Goal: Transaction & Acquisition: Obtain resource

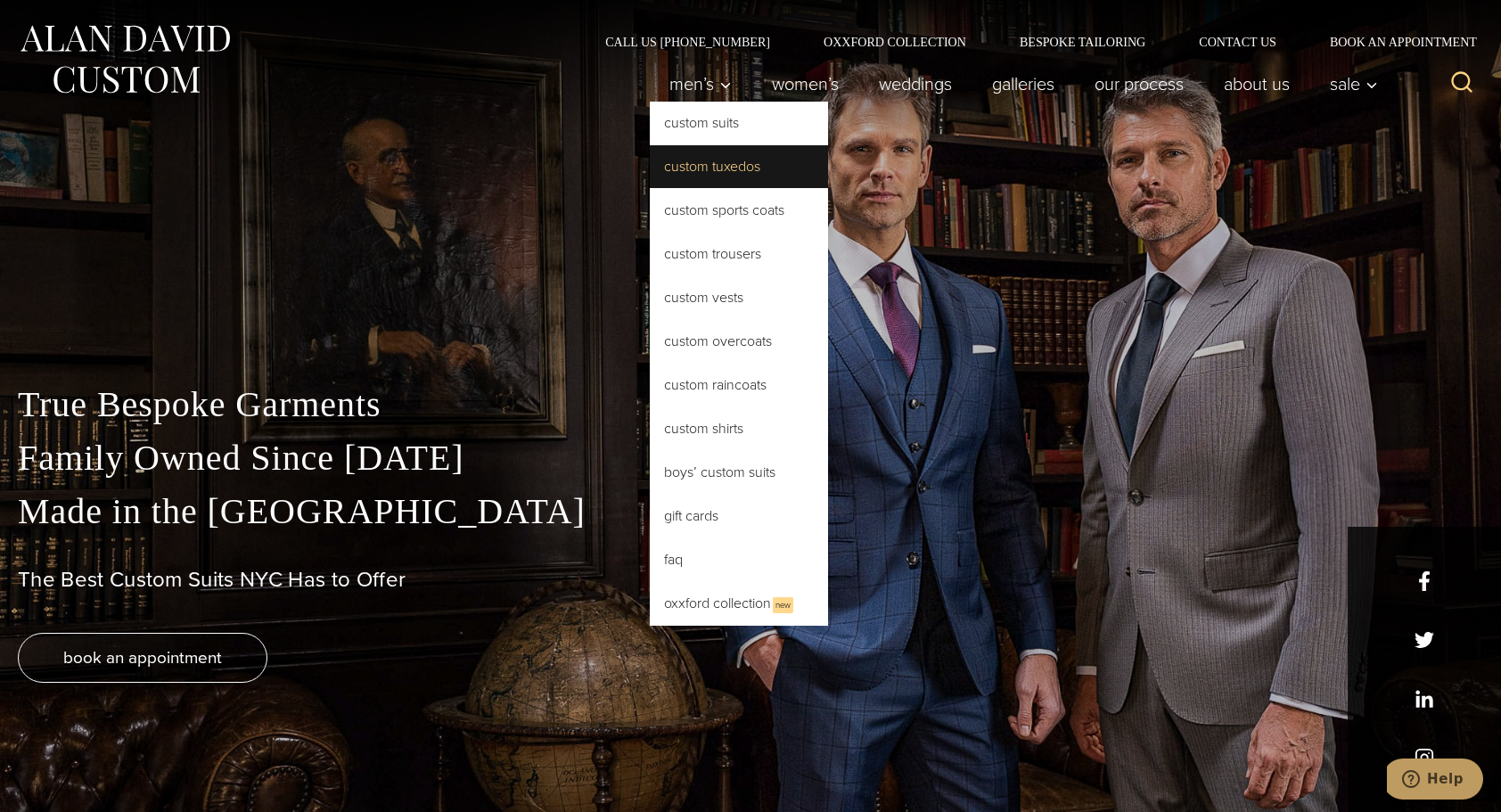
click at [684, 161] on link "Custom Tuxedos" at bounding box center [739, 166] width 178 height 43
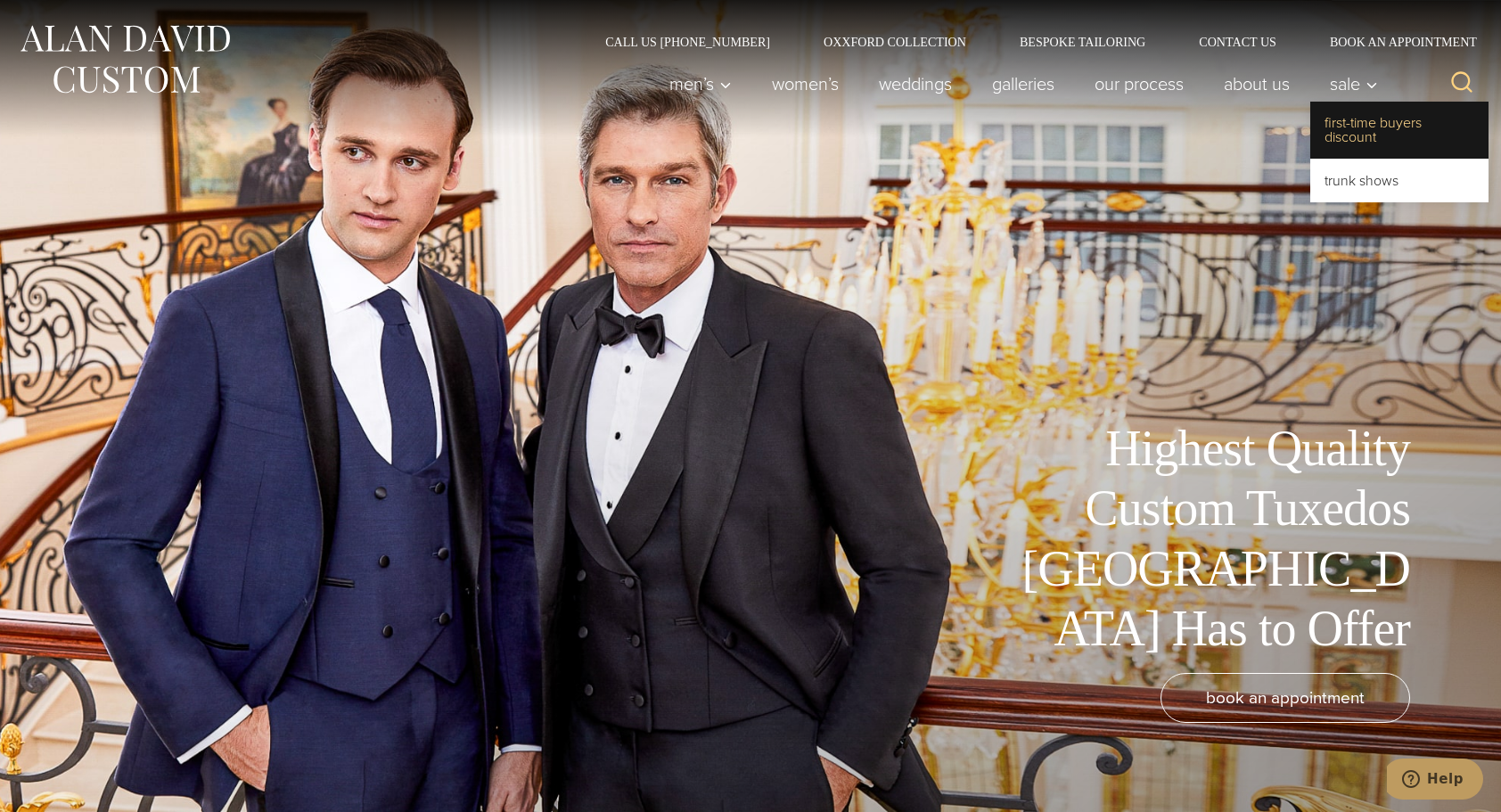
click at [1346, 123] on link "First-Time Buyers Discount" at bounding box center [1399, 130] width 178 height 57
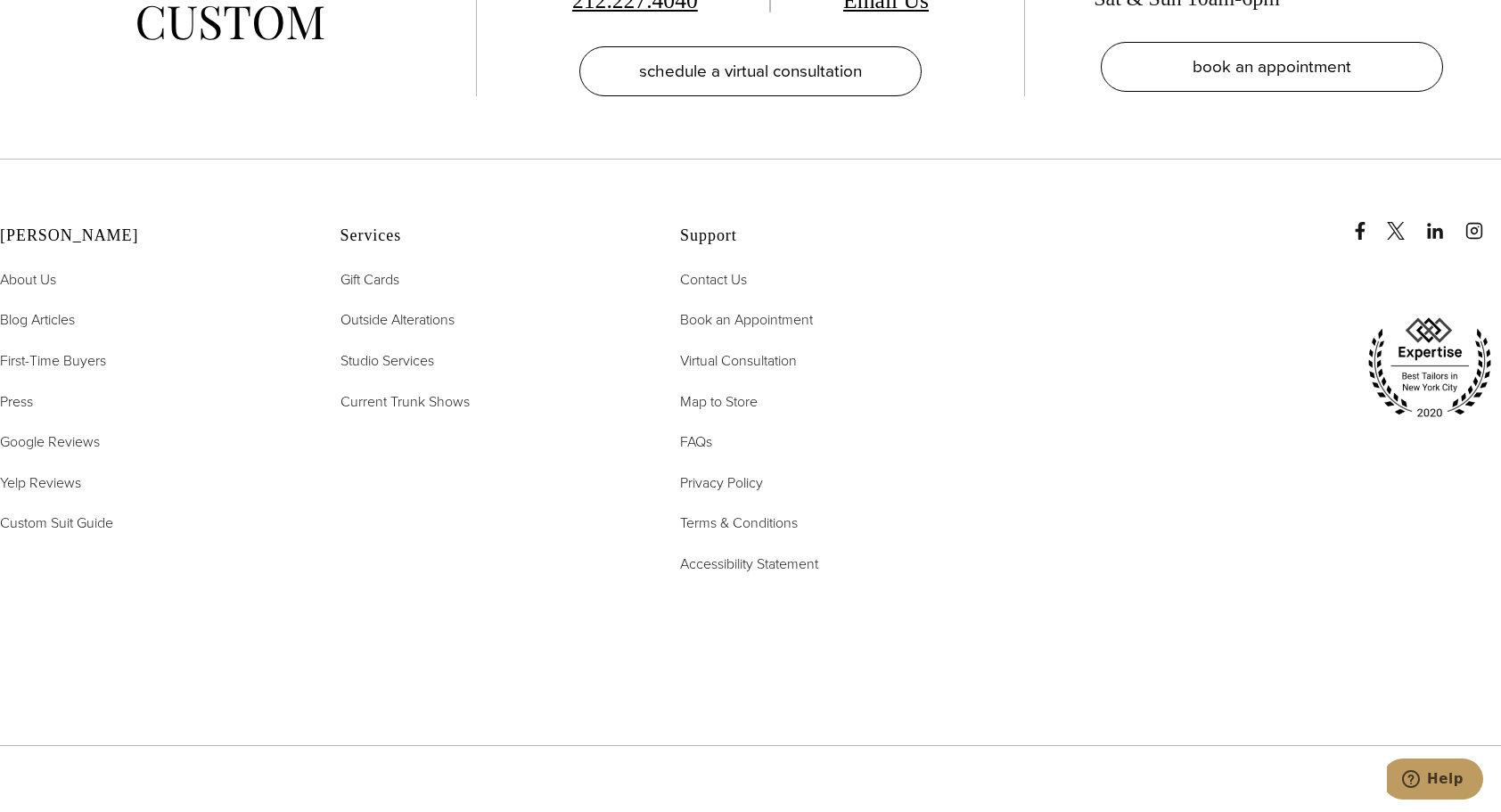
scroll to position [4389, 0]
